Goal: Complete application form

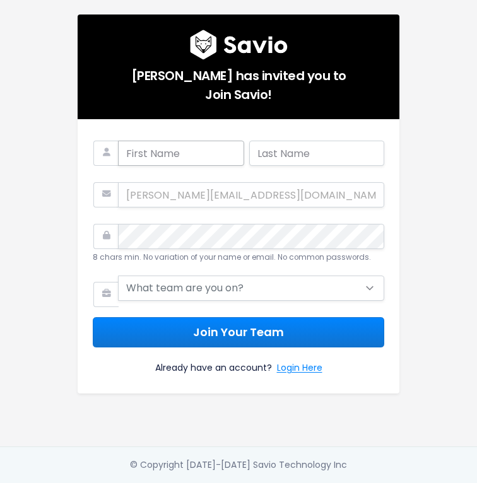
click at [126, 154] on input "text" at bounding box center [181, 153] width 126 height 25
type input "[PERSON_NAME]"
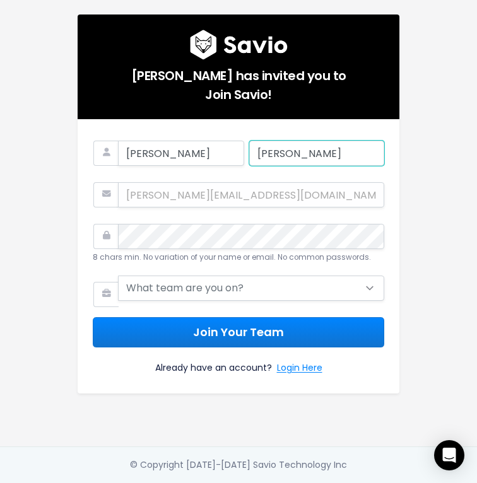
type input "[PERSON_NAME]"
click at [369, 219] on div "8 chars min. No variation of your name or email. No common passwords." at bounding box center [238, 241] width 291 height 47
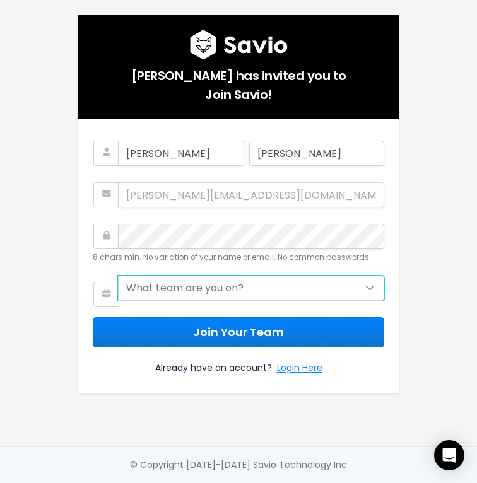
click at [247, 289] on select "What team are you on? Support Product Sales Customer Success Marketing Other" at bounding box center [251, 288] width 266 height 25
select select "PRODUCT"
click at [118, 276] on select "What team are you on? Support Product Sales Customer Success Marketing Other" at bounding box center [251, 288] width 266 height 25
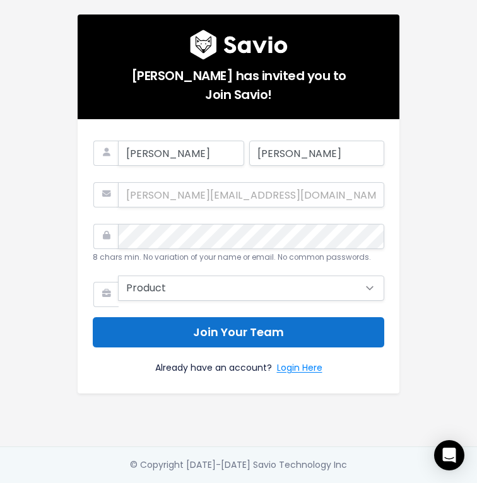
click at [223, 334] on button "Join Your Team" at bounding box center [238, 332] width 291 height 31
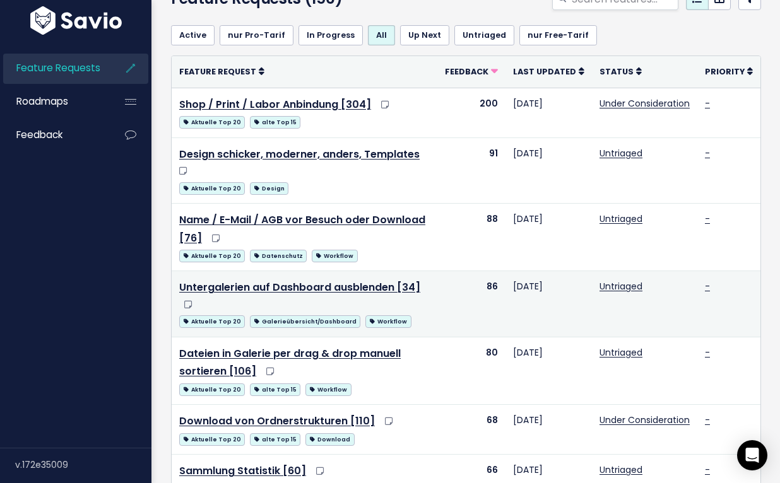
scroll to position [74, 0]
